Goal: Task Accomplishment & Management: Complete application form

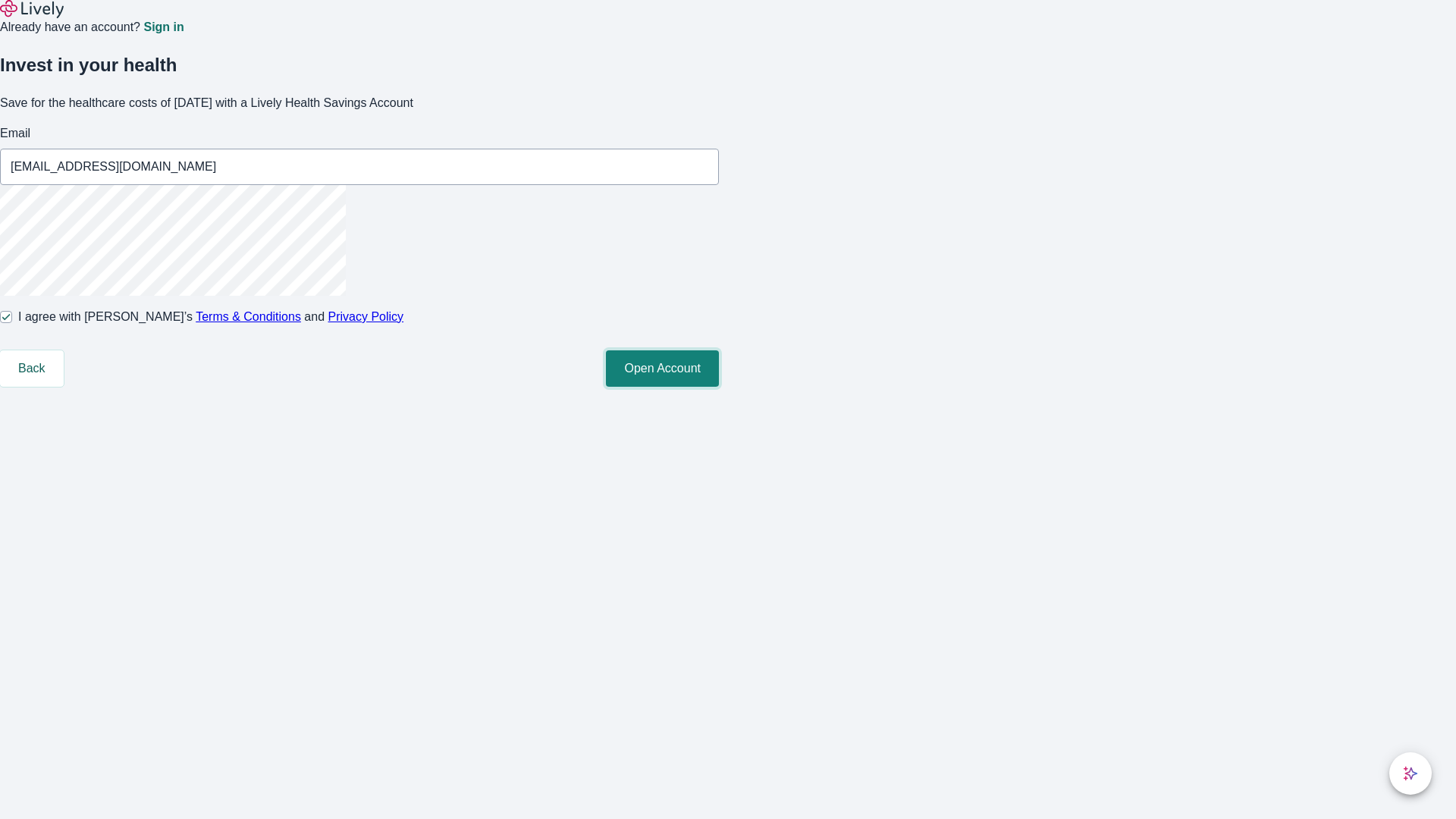
click at [719, 387] on button "Open Account" at bounding box center [662, 369] width 113 height 37
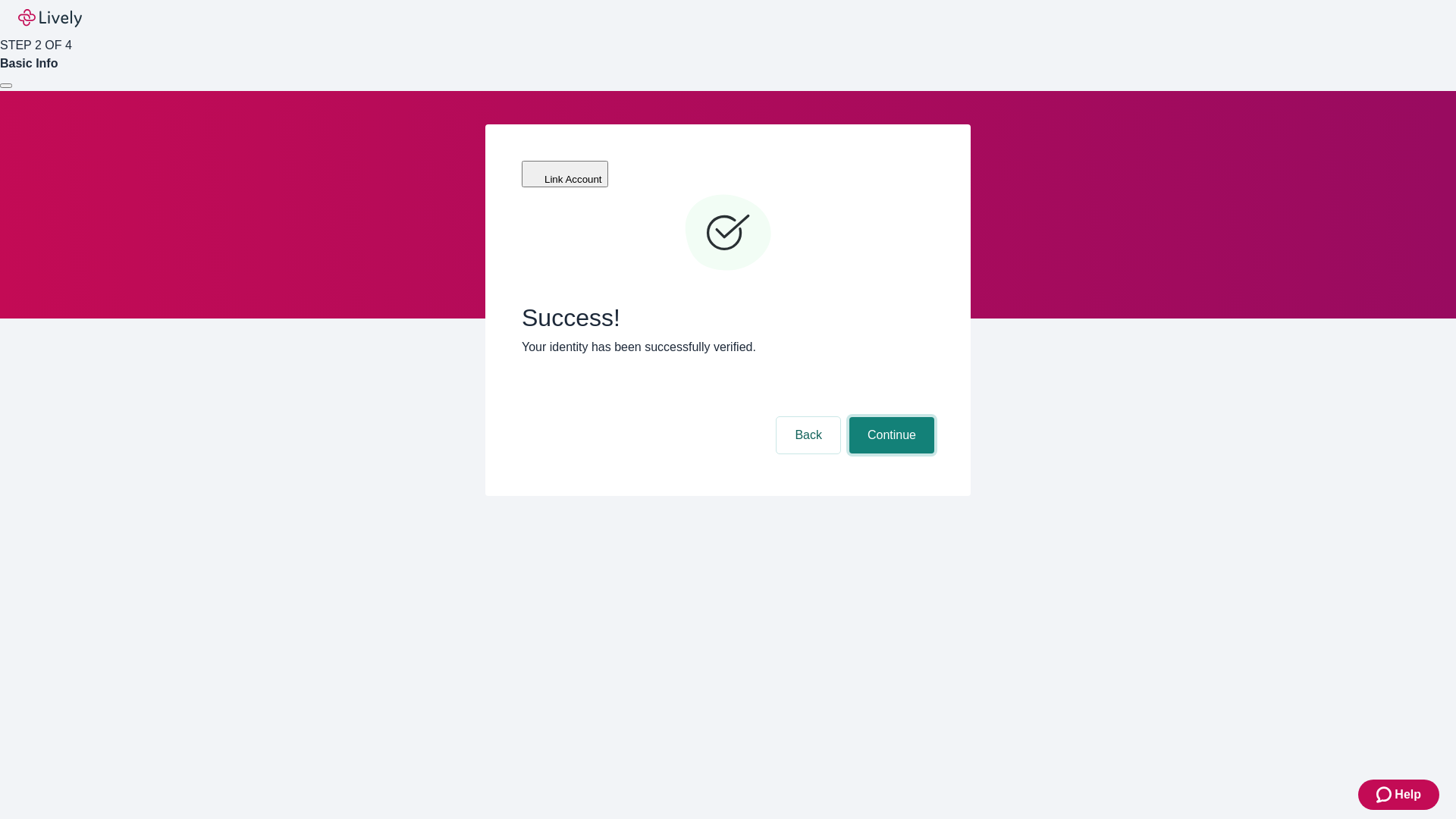
click at [890, 417] on button "Continue" at bounding box center [892, 435] width 85 height 37
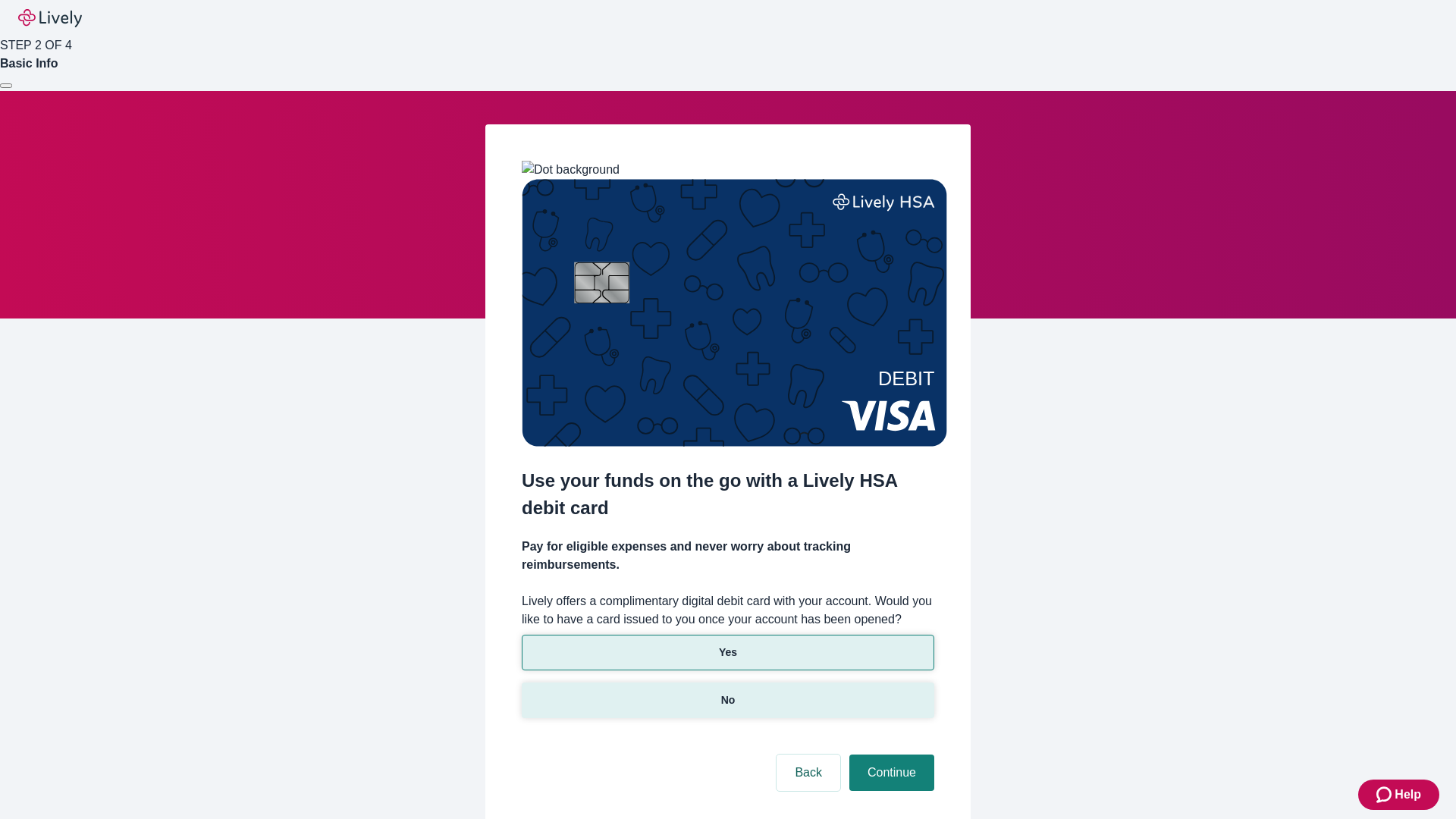
click at [728, 693] on p "No" at bounding box center [728, 701] width 15 height 16
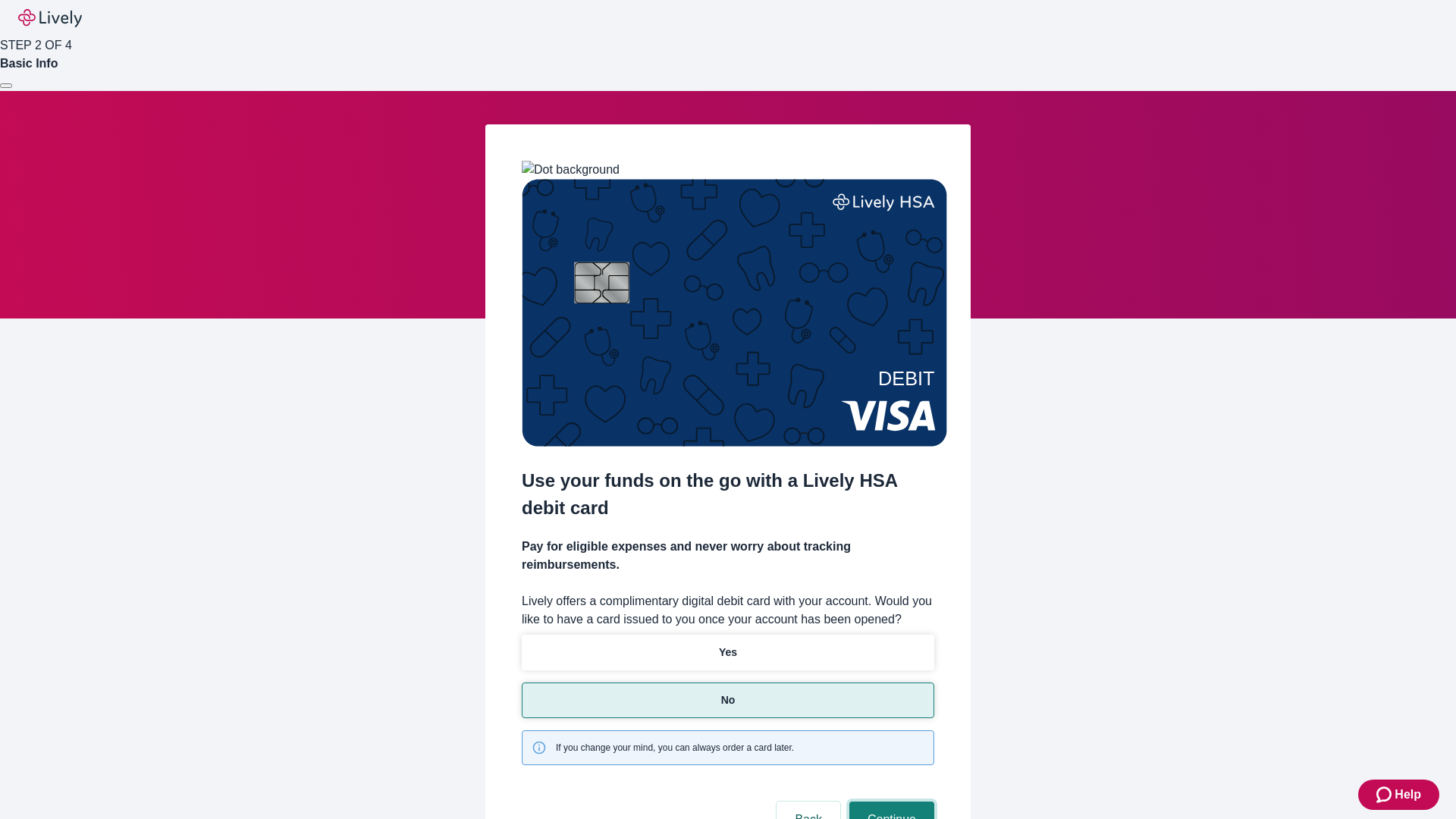
click at [890, 802] on button "Continue" at bounding box center [892, 820] width 85 height 37
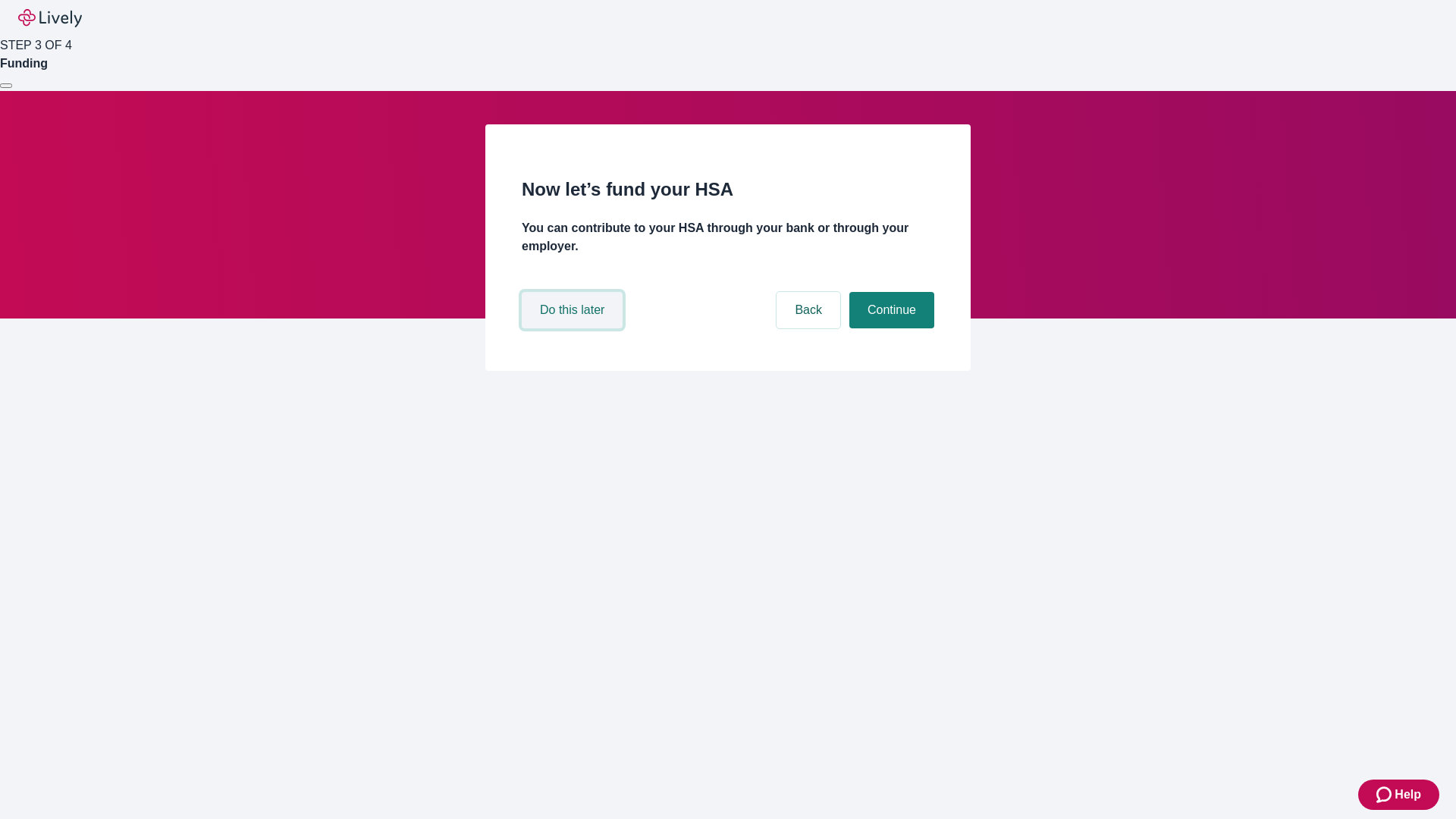
click at [574, 329] on button "Do this later" at bounding box center [573, 310] width 101 height 37
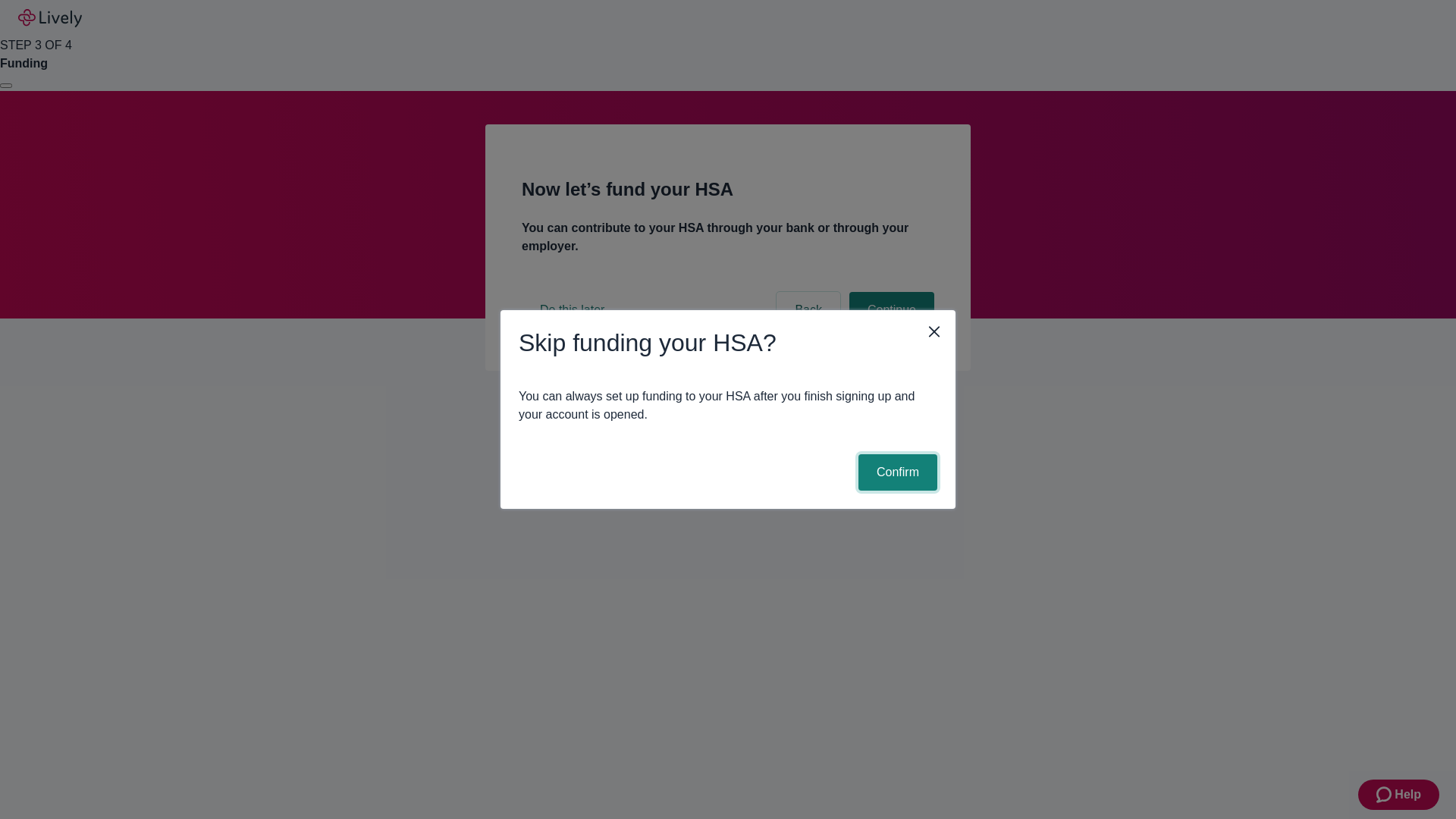
click at [896, 472] on button "Confirm" at bounding box center [897, 472] width 79 height 37
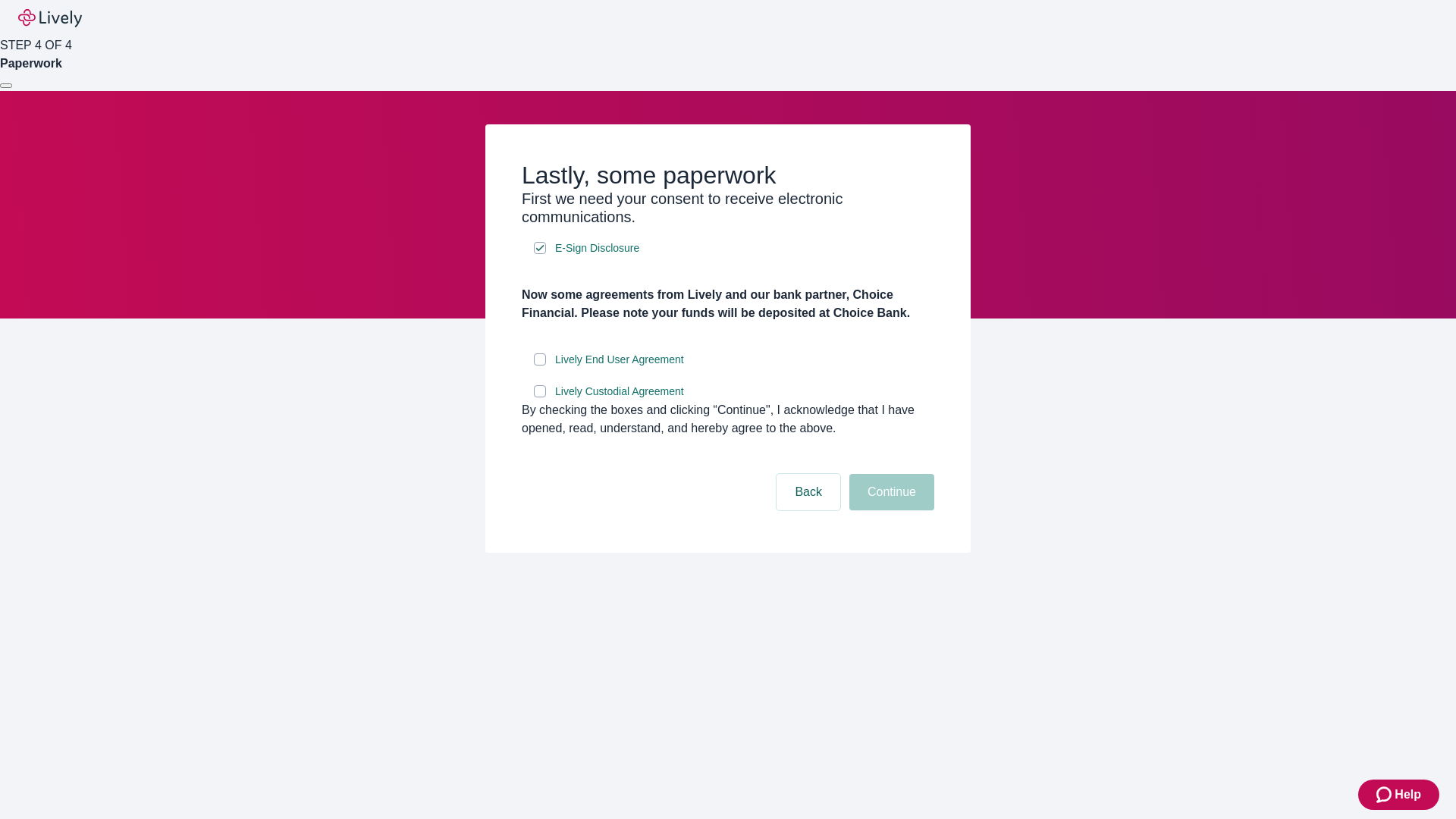
click at [540, 365] on input "Lively End User Agreement" at bounding box center [540, 359] width 12 height 12
checkbox input "true"
click at [540, 397] on input "Lively Custodial Agreement" at bounding box center [540, 391] width 12 height 12
checkbox input "true"
click at [890, 511] on button "Continue" at bounding box center [892, 492] width 85 height 37
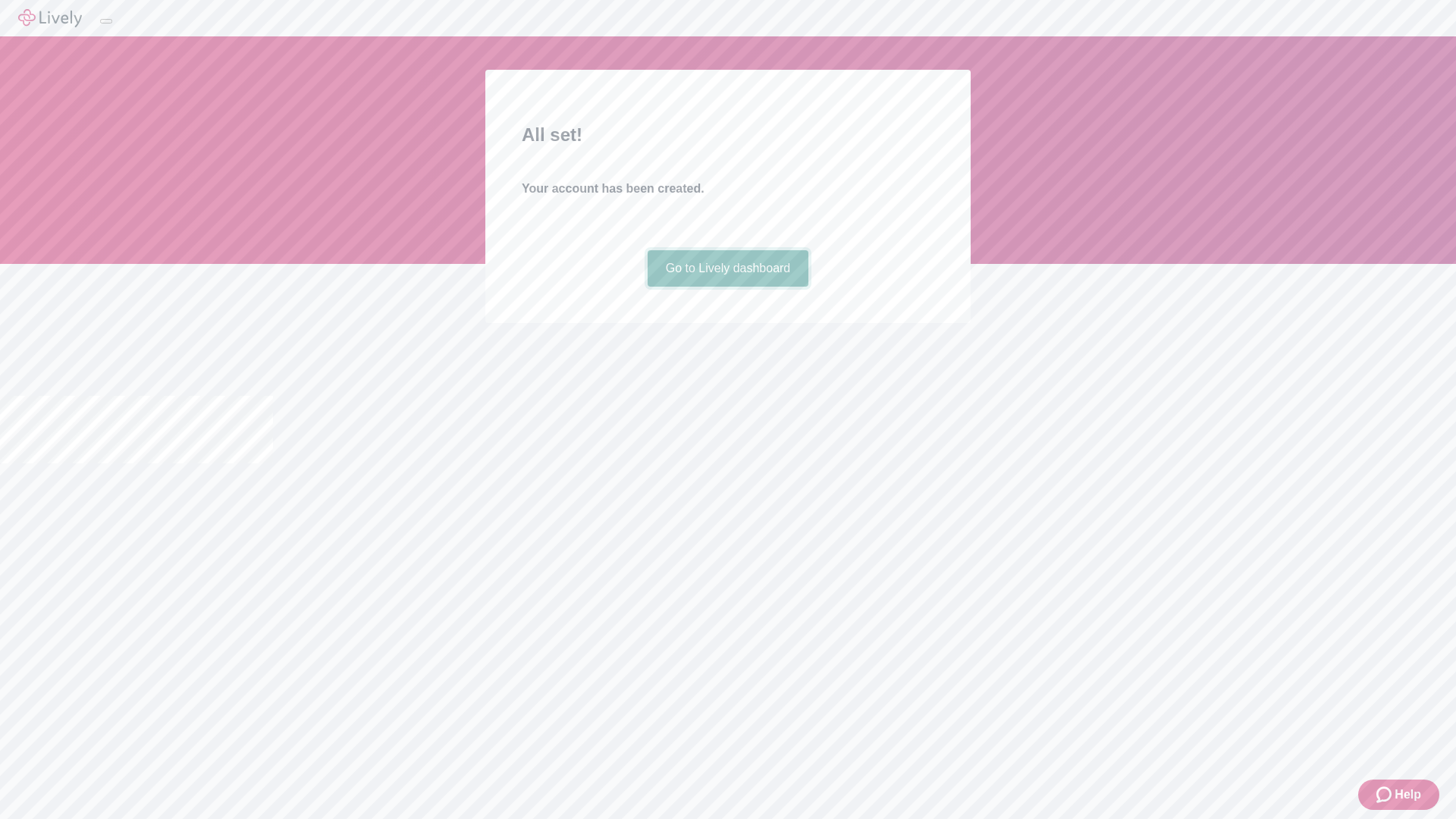
click at [728, 286] on link "Go to Lively dashboard" at bounding box center [728, 268] width 162 height 37
